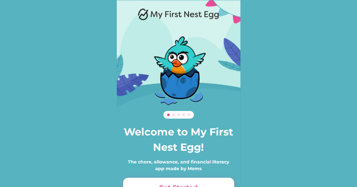
scroll to position [43, 0]
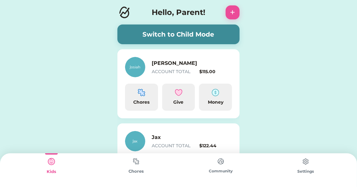
click at [135, 163] on img at bounding box center [136, 161] width 13 height 12
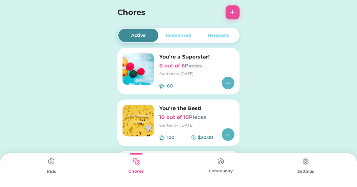
click at [46, 167] on img at bounding box center [51, 161] width 13 height 13
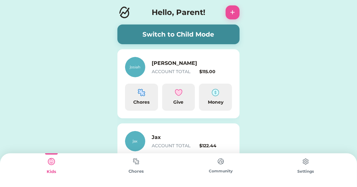
click at [159, 136] on h6 "Jax" at bounding box center [183, 137] width 63 height 8
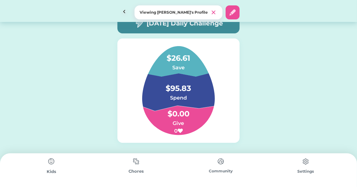
scroll to position [18, 0]
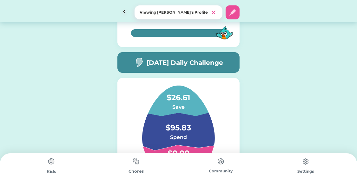
click at [175, 68] on div "[DATE] Daily Challenge" at bounding box center [178, 62] width 122 height 21
